Goal: Task Accomplishment & Management: Manage account settings

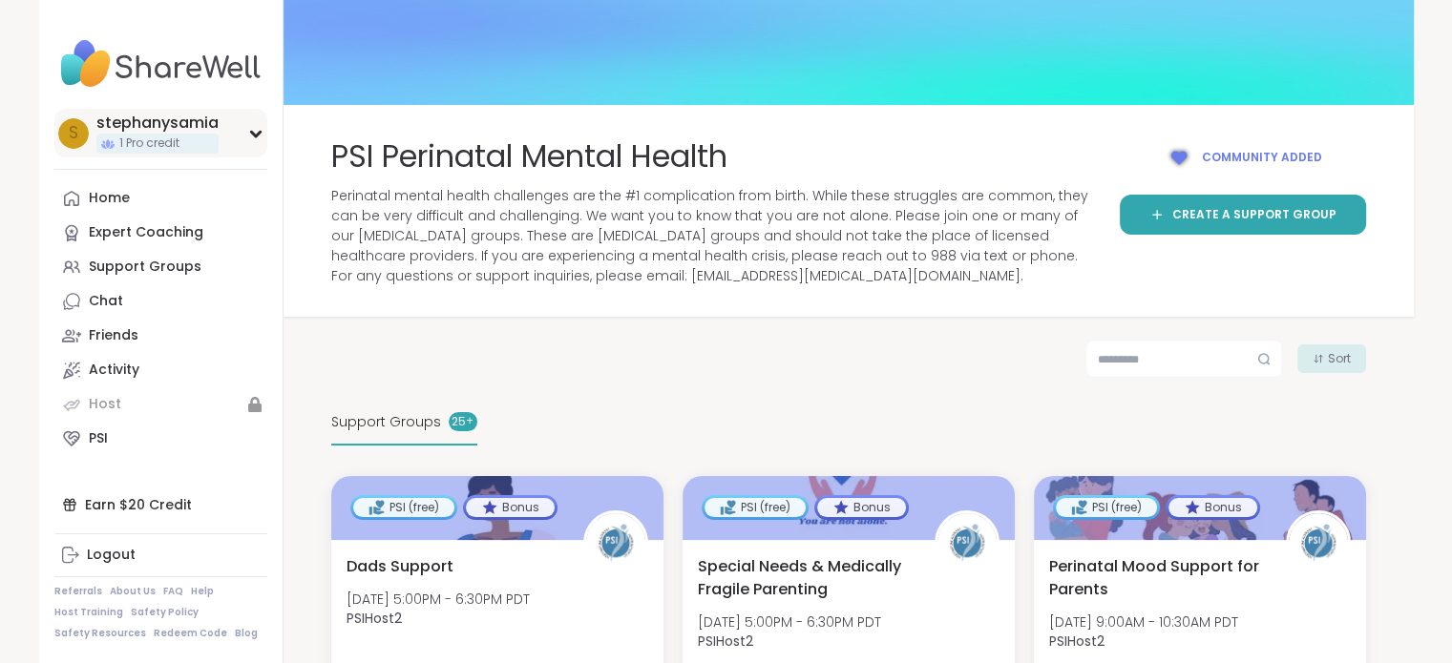
click at [253, 133] on icon at bounding box center [255, 134] width 9 height 5
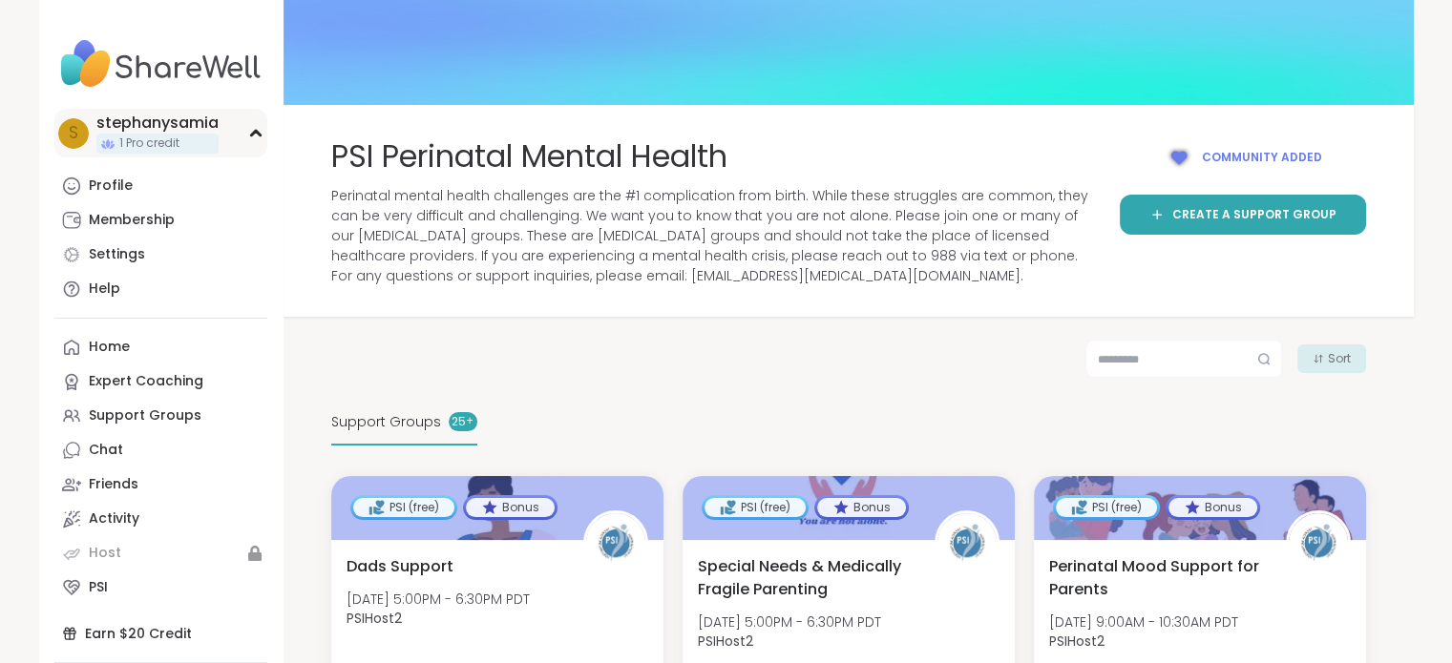
click at [248, 133] on icon at bounding box center [255, 134] width 15 height 10
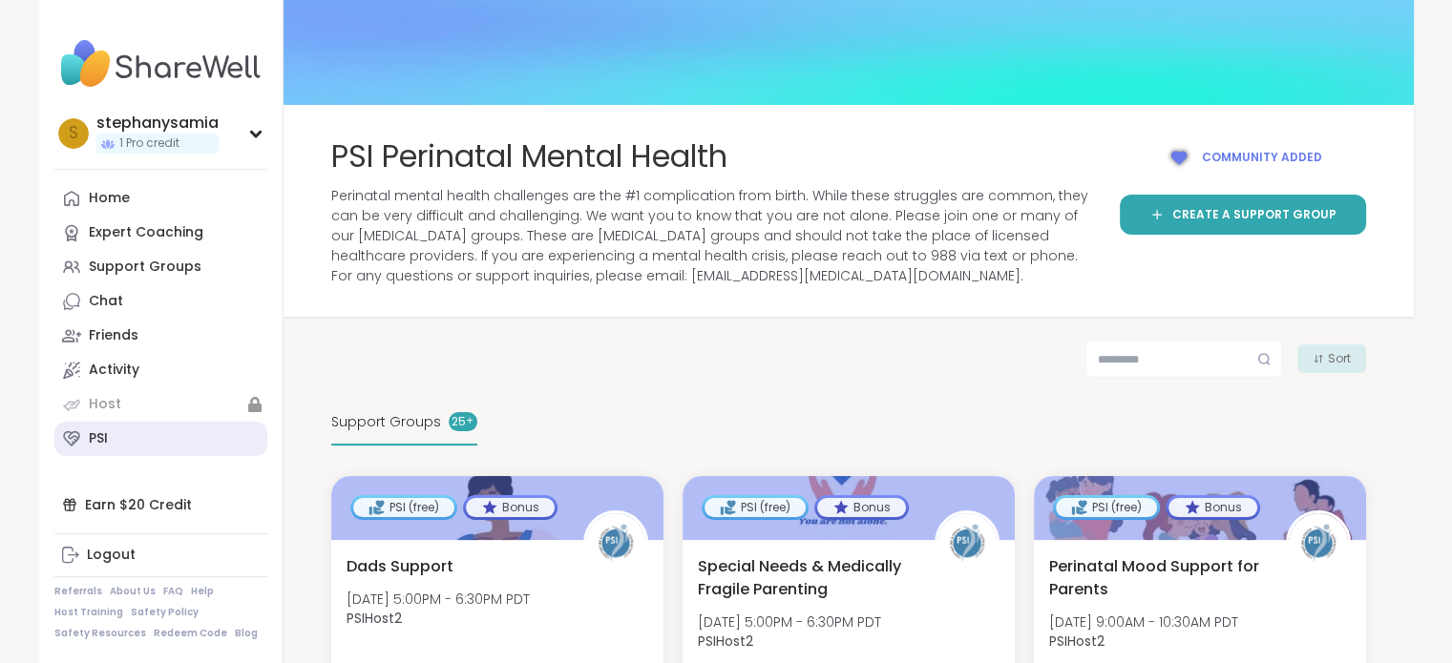
click at [117, 437] on link "PSI" at bounding box center [160, 439] width 213 height 34
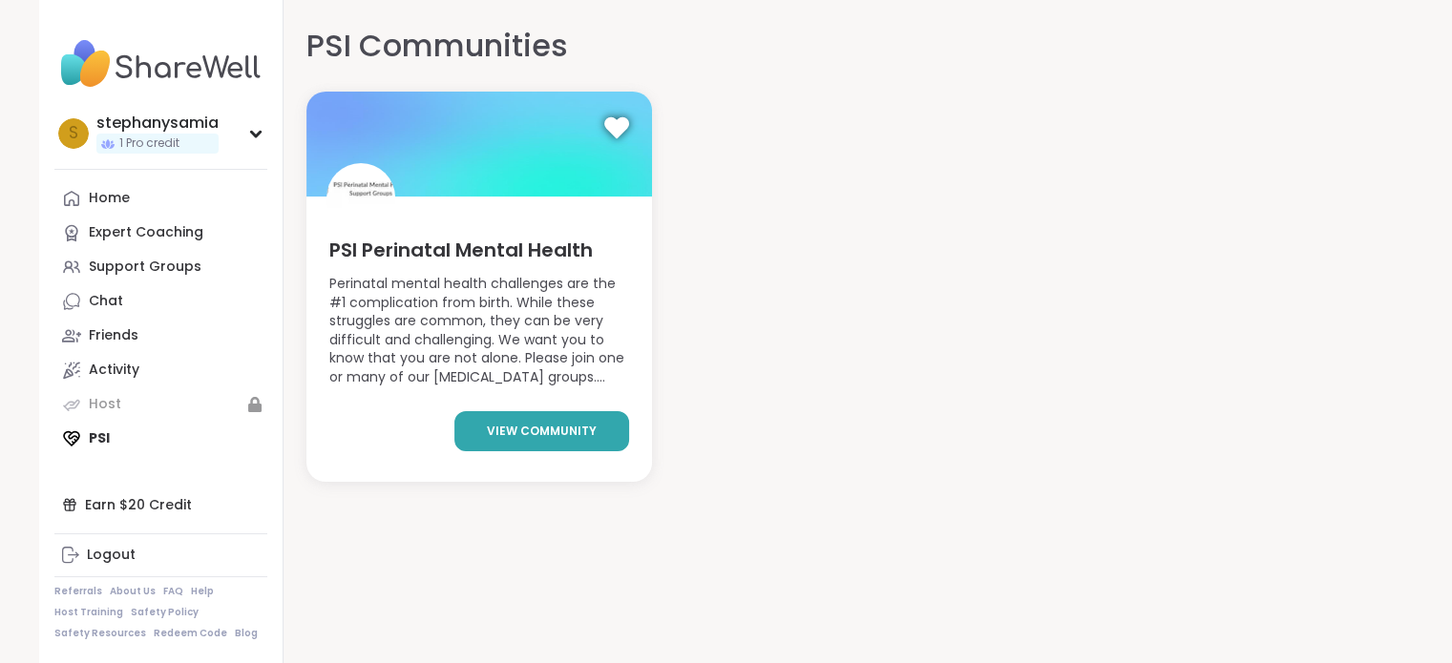
click at [532, 429] on span "view community" at bounding box center [542, 431] width 110 height 17
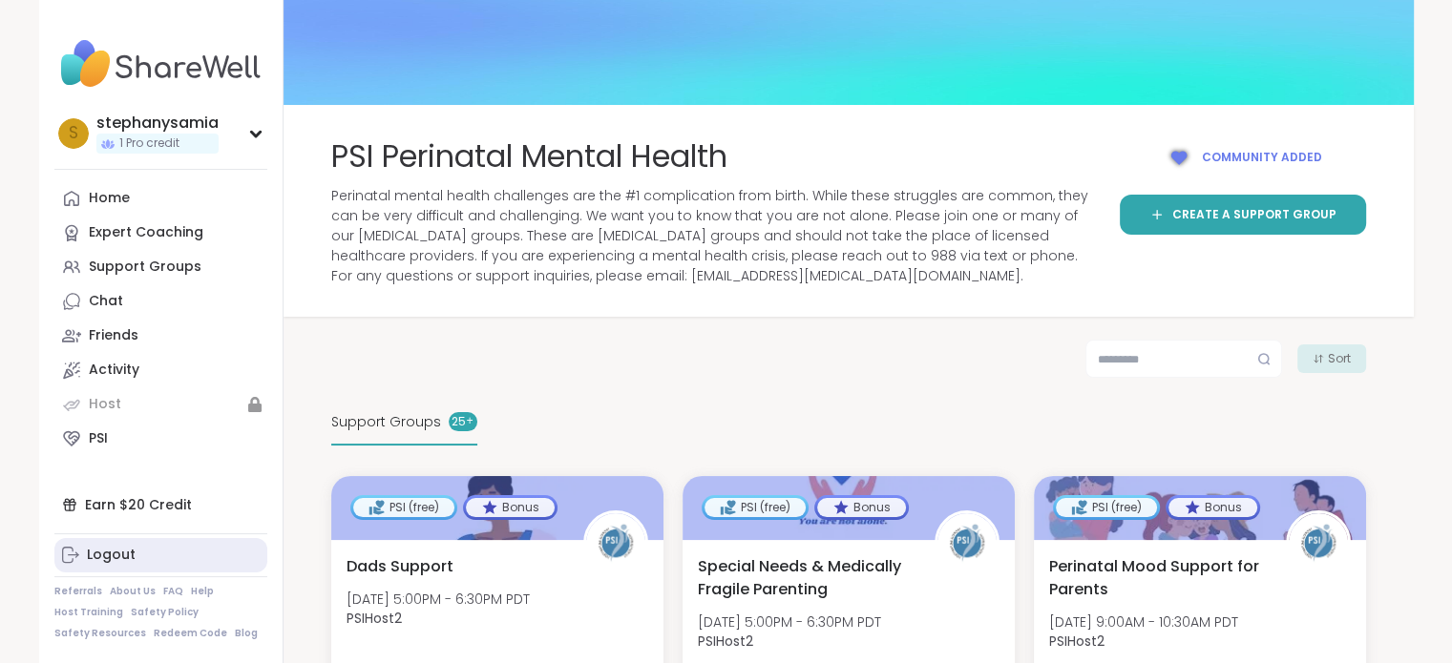
click at [120, 557] on div "Logout" at bounding box center [111, 555] width 49 height 19
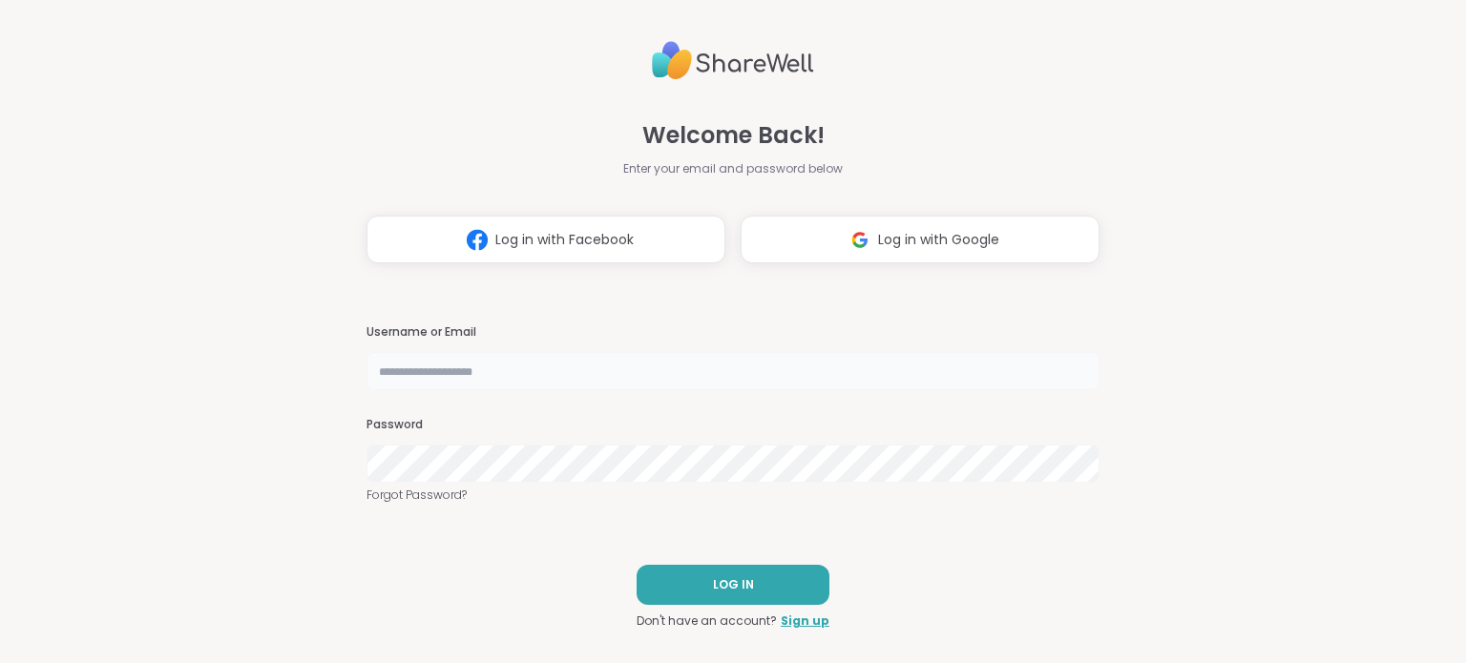
click at [521, 378] on input "text" at bounding box center [733, 371] width 733 height 38
type input "**********"
click at [666, 582] on button "LOG IN" at bounding box center [733, 585] width 193 height 40
